Goal: Task Accomplishment & Management: Use online tool/utility

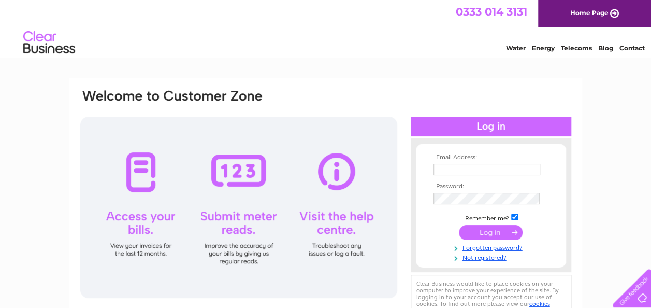
type input "[EMAIL_ADDRESS][DOMAIN_NAME]"
click at [501, 235] on input "submit" at bounding box center [491, 232] width 64 height 15
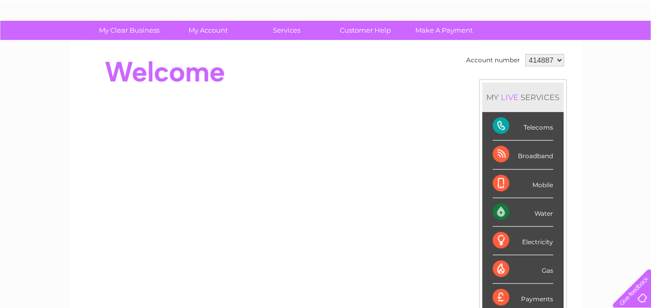
scroll to position [47, 0]
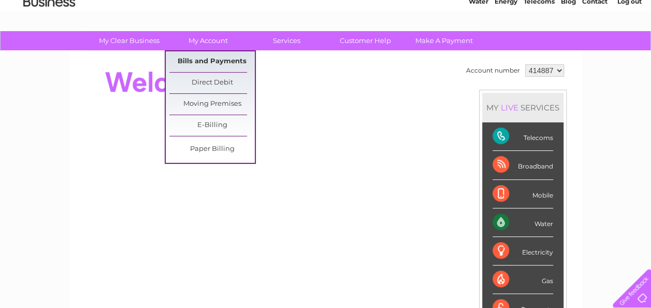
click at [216, 58] on link "Bills and Payments" at bounding box center [211, 61] width 85 height 21
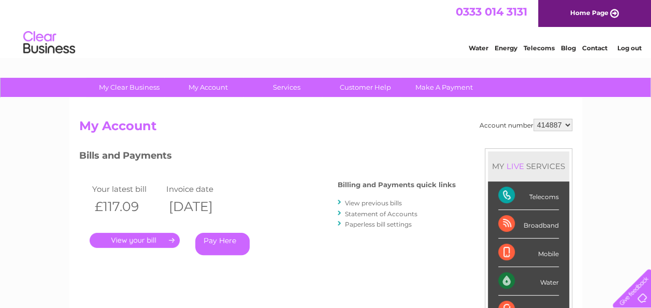
click at [130, 237] on link "." at bounding box center [135, 240] width 90 height 15
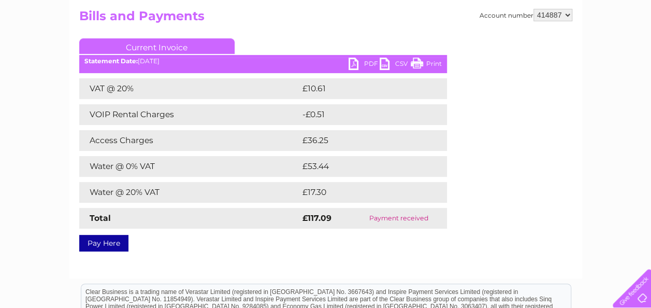
scroll to position [58, 0]
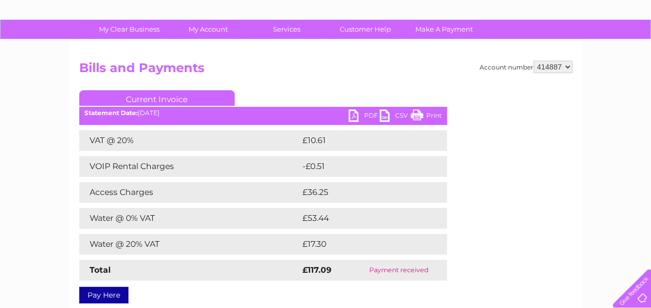
click at [364, 120] on link "PDF" at bounding box center [364, 116] width 31 height 15
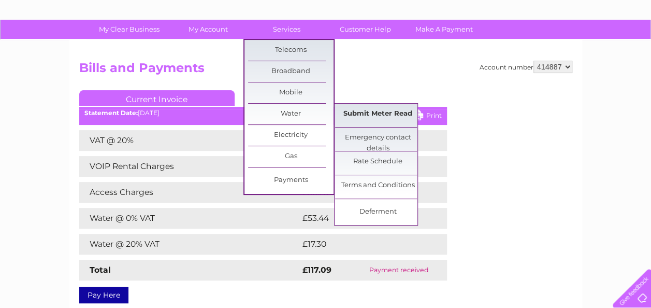
click at [408, 116] on link "Submit Meter Read" at bounding box center [377, 114] width 85 height 21
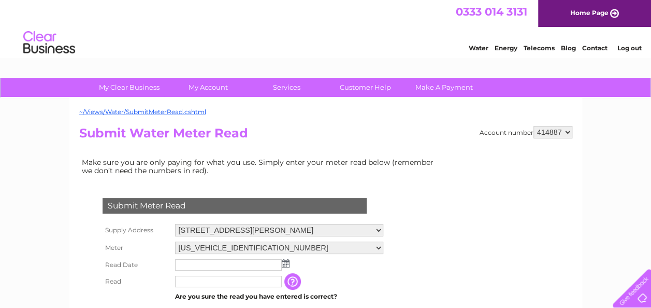
click at [285, 264] on img at bounding box center [286, 263] width 8 height 8
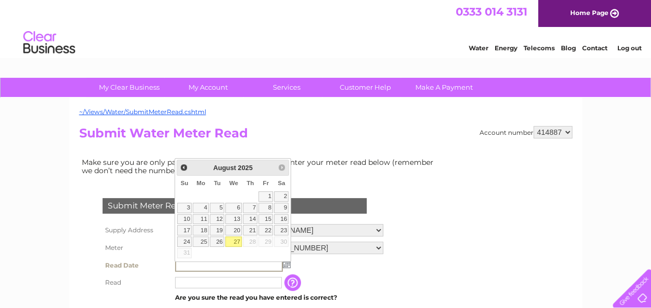
click at [232, 239] on link "27" at bounding box center [233, 241] width 17 height 10
type input "[DATE]"
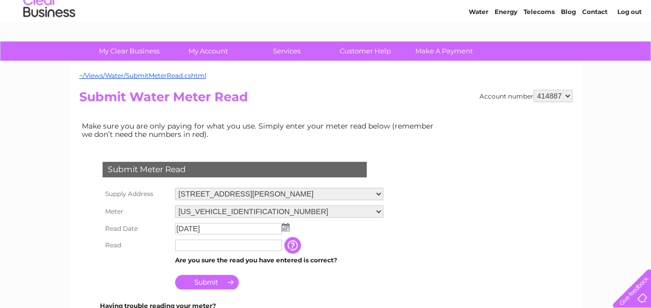
scroll to position [52, 0]
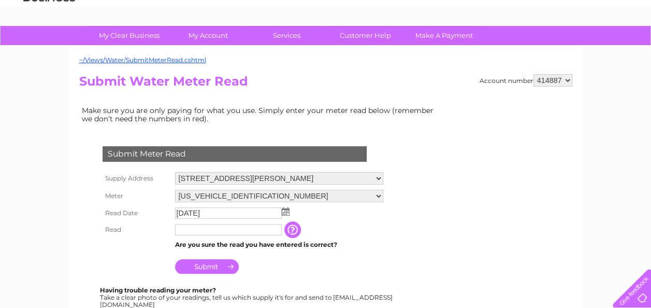
click at [199, 233] on input "text" at bounding box center [228, 229] width 107 height 11
type input "00301"
click at [217, 270] on input "Submit" at bounding box center [207, 267] width 64 height 15
